Goal: Task Accomplishment & Management: Complete application form

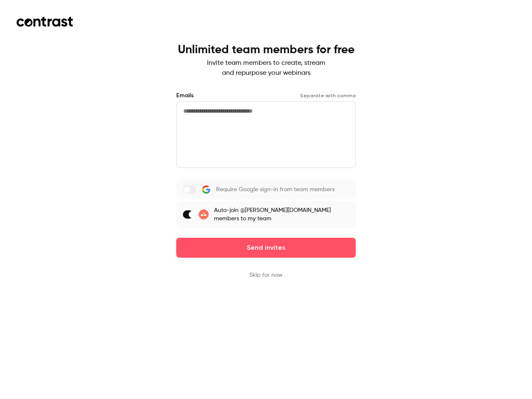
click at [266, 200] on div "Require Google sign-in from team members Auto-join @[PERSON_NAME][DOMAIN_NAME] …" at bounding box center [266, 204] width 180 height 48
click at [266, 242] on button "Send invites" at bounding box center [266, 248] width 180 height 20
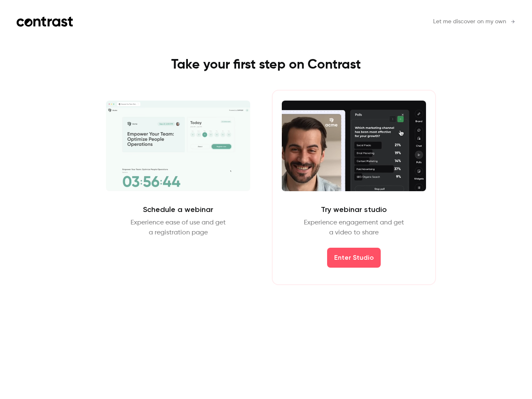
click at [266, 269] on div "Schedule a webinar Experience ease of use and get a registration page Schedule …" at bounding box center [265, 187] width 373 height 195
